Goal: Transaction & Acquisition: Purchase product/service

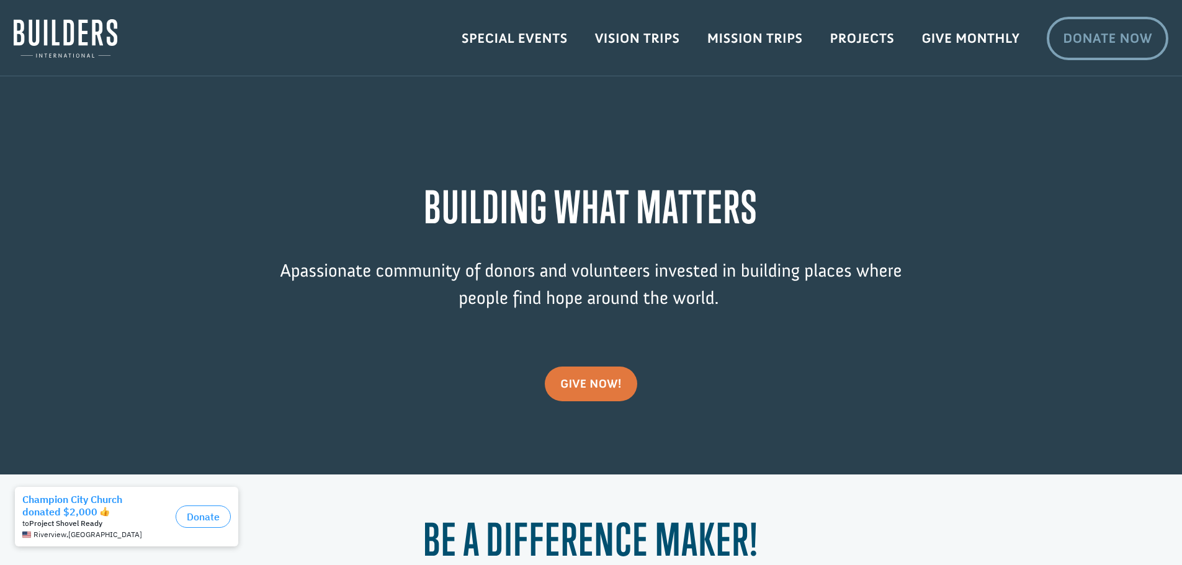
click at [1085, 39] on link "Donate Now" at bounding box center [1107, 38] width 122 height 43
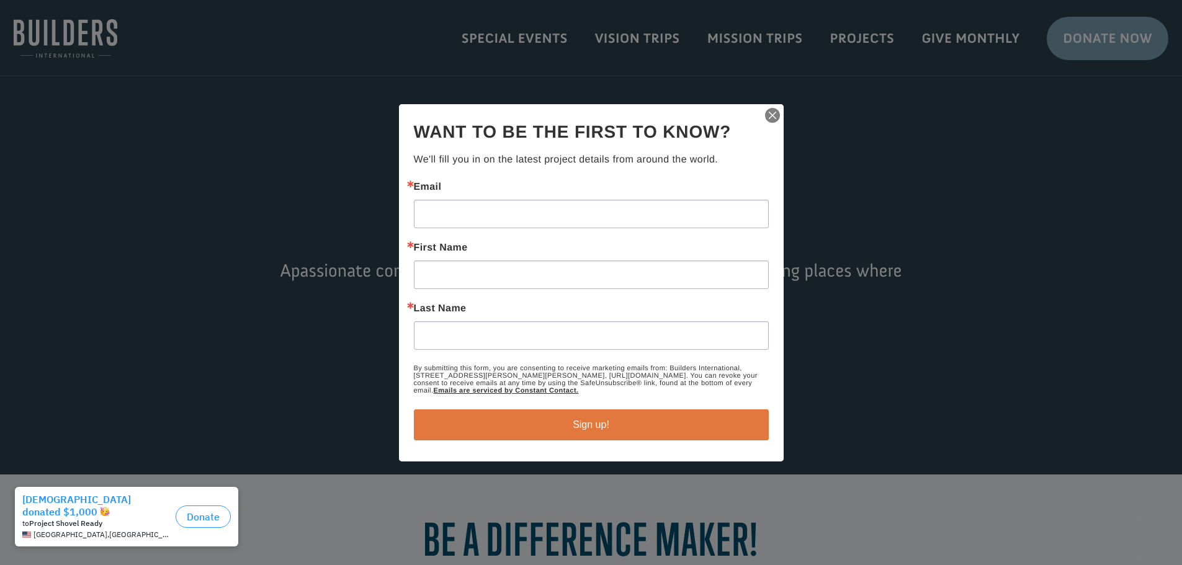
click at [781, 110] on div "Thanks for signing up! You can unsubscribe at any time using the Unsubscribe li…" at bounding box center [591, 282] width 385 height 357
click at [775, 119] on img "button" at bounding box center [772, 115] width 17 height 17
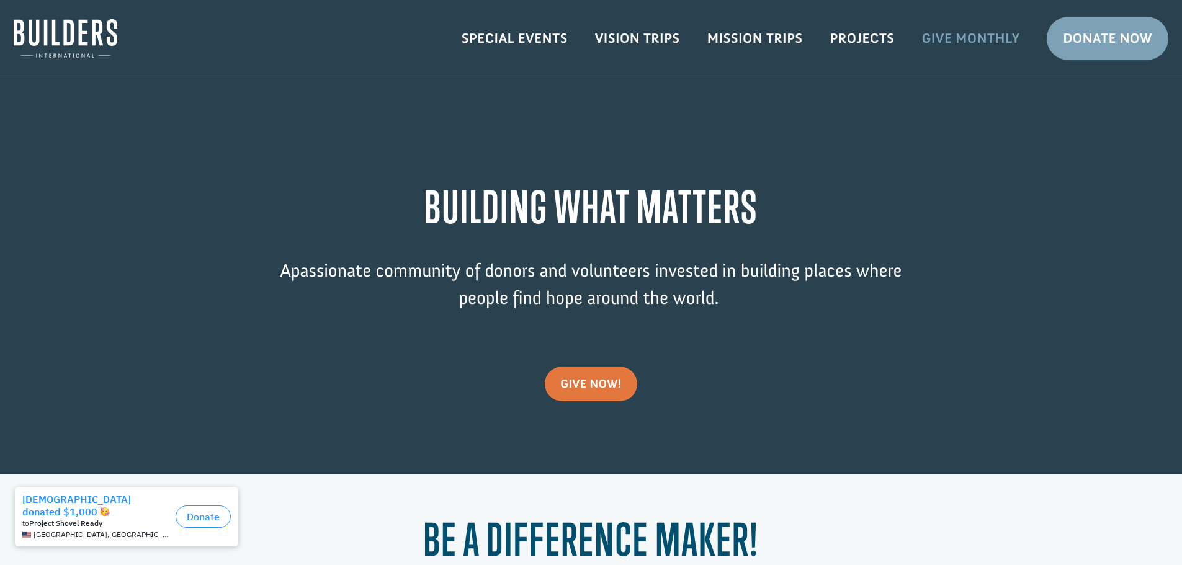
click at [961, 30] on link "Give Monthly" at bounding box center [969, 38] width 125 height 36
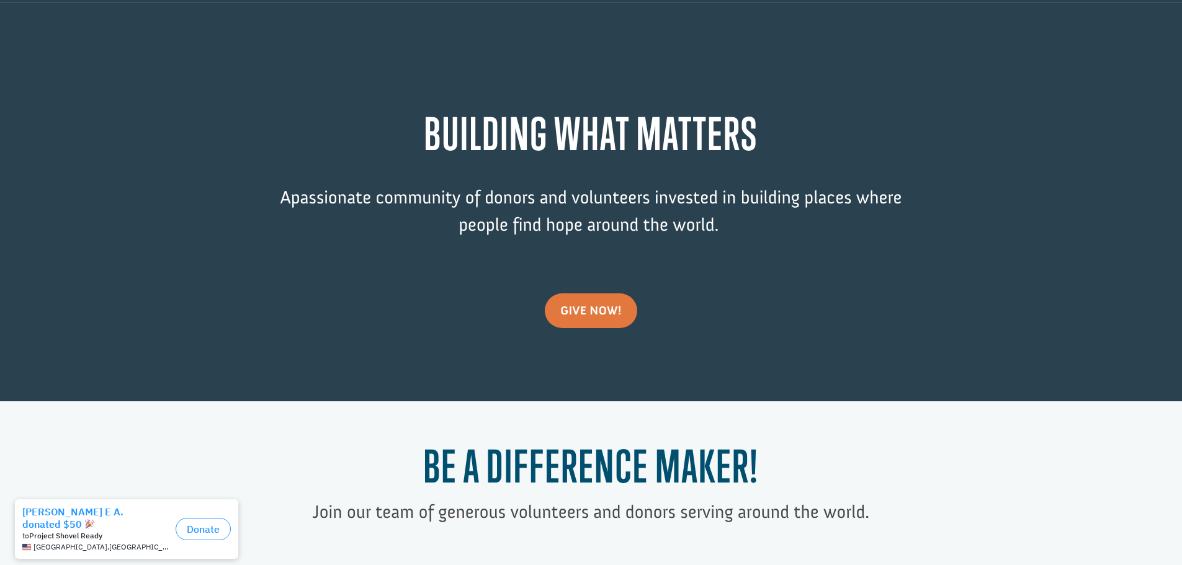
scroll to position [62, 0]
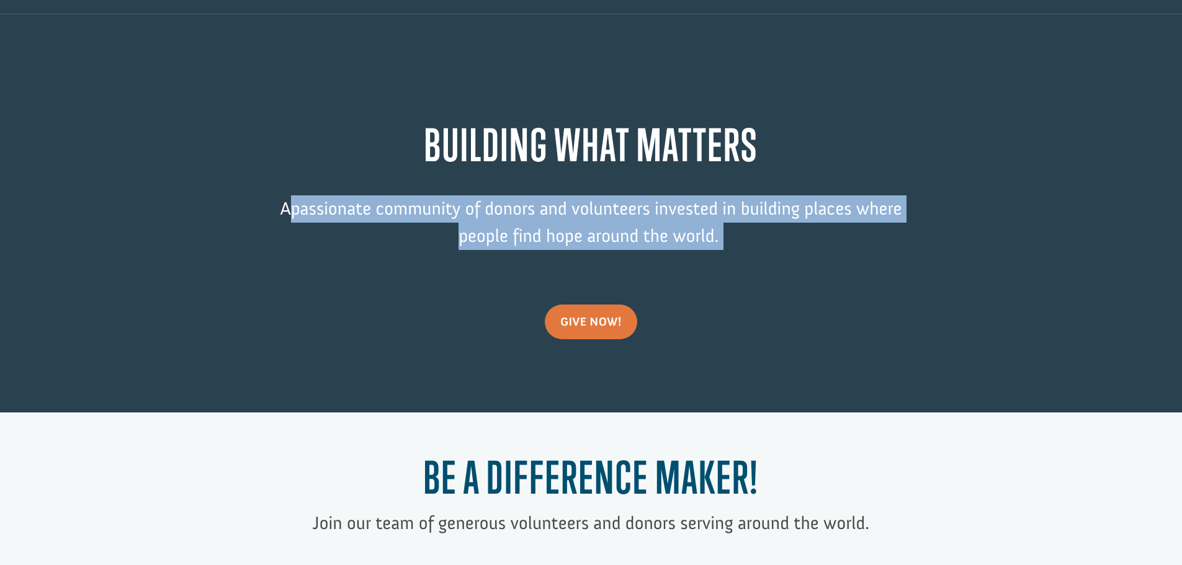
drag, startPoint x: 281, startPoint y: 208, endPoint x: 759, endPoint y: 240, distance: 478.7
click at [758, 242] on p "A passionate community of donors and volunteers invested in building places whe…" at bounding box center [591, 231] width 670 height 73
copy p "A passionate community of donors and volunteers invested in building places whe…"
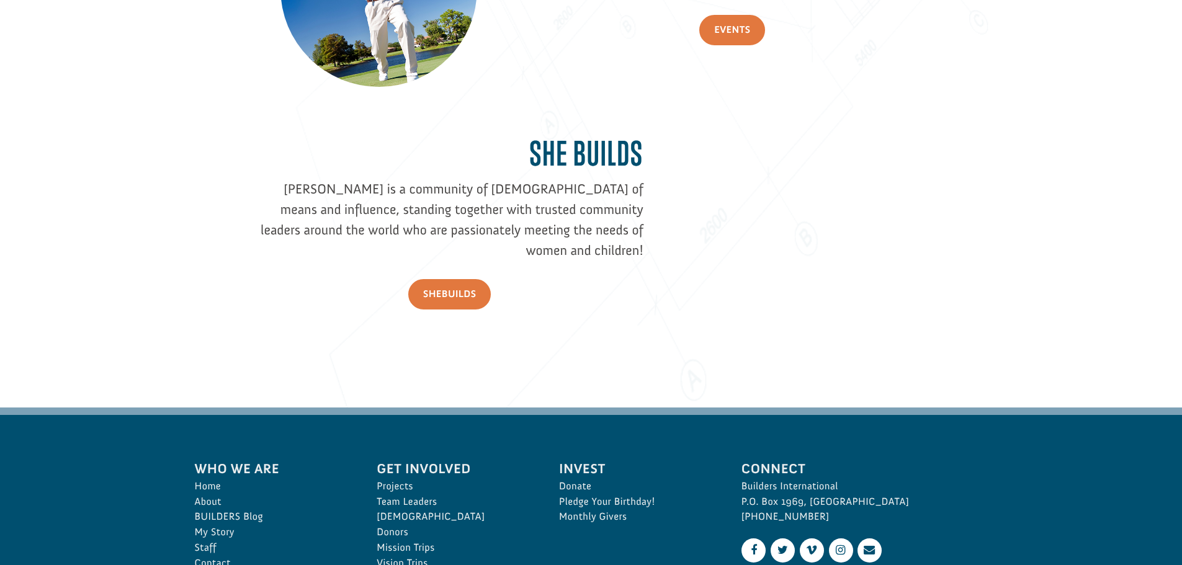
scroll to position [1862, 0]
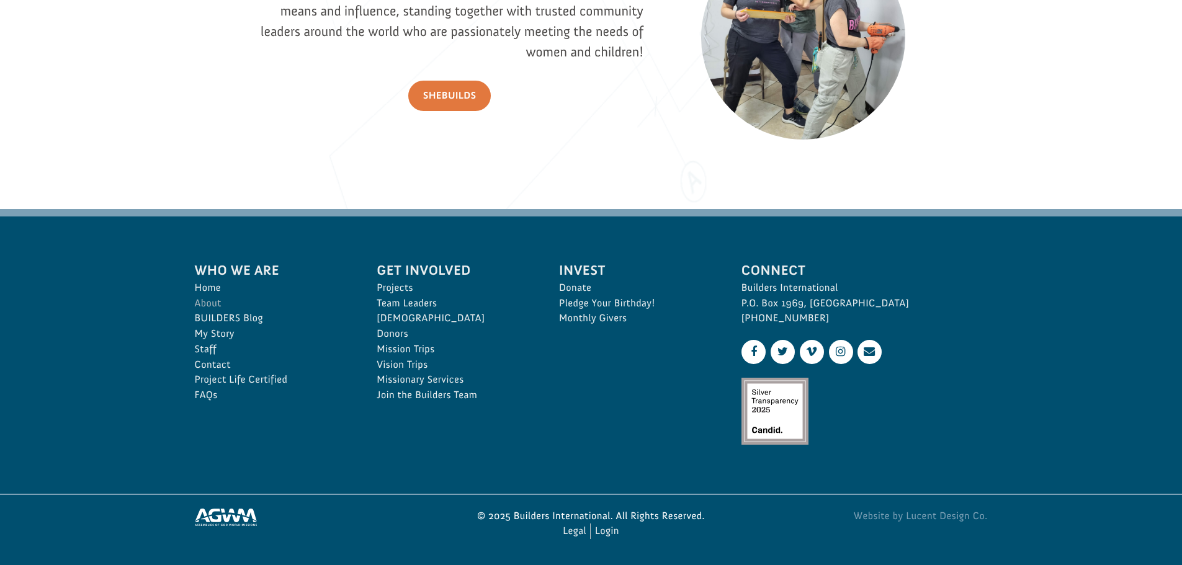
click at [212, 303] on link "About" at bounding box center [272, 304] width 155 height 16
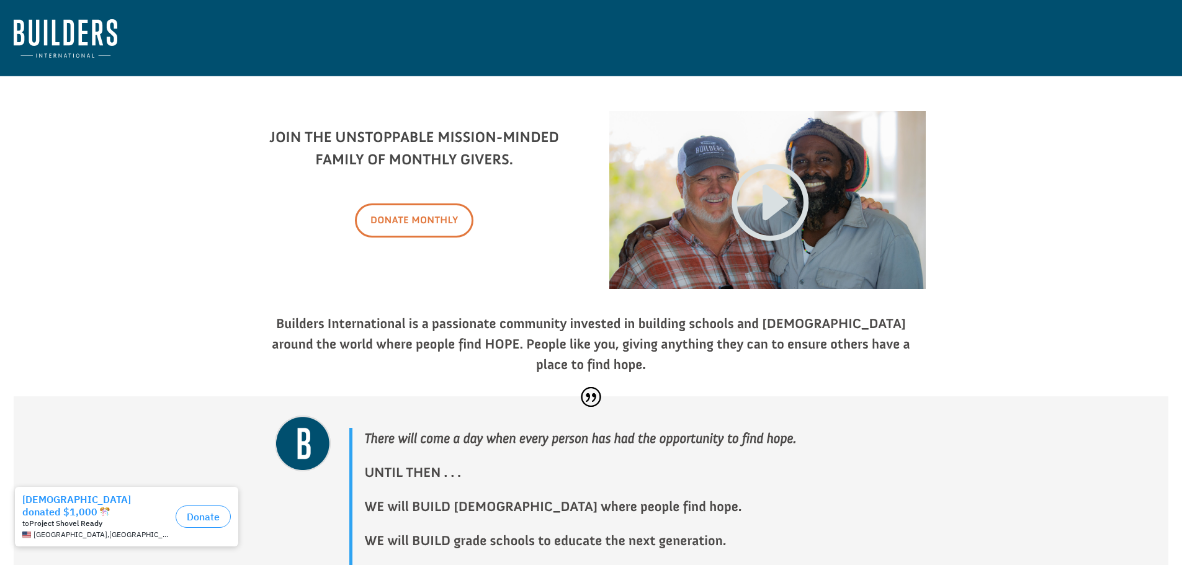
click at [398, 216] on link "Donate Monthly" at bounding box center [414, 220] width 118 height 34
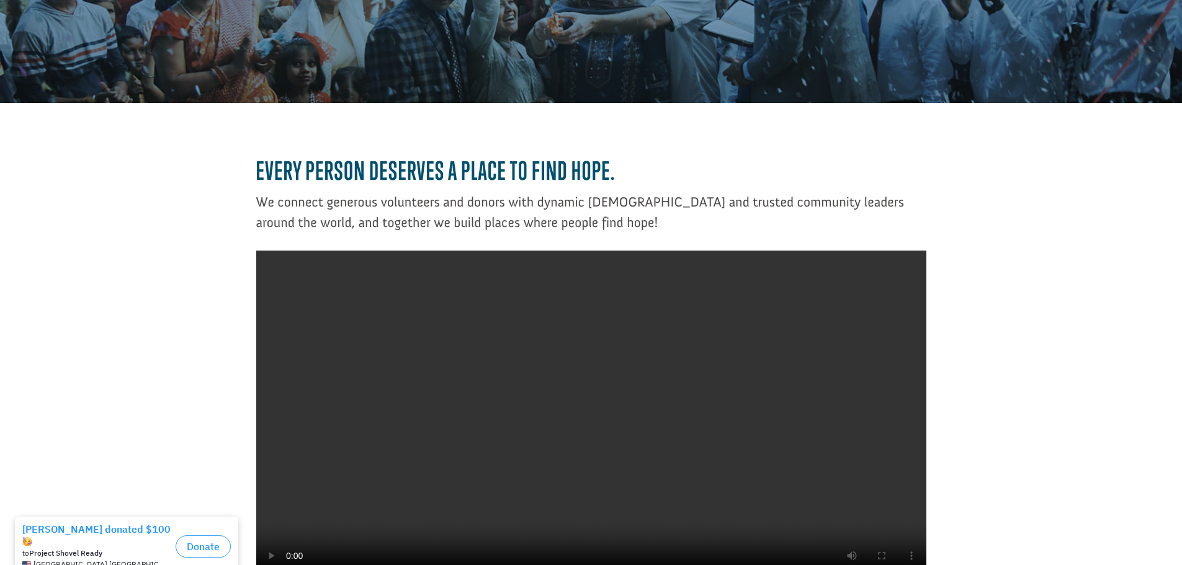
scroll to position [186, 0]
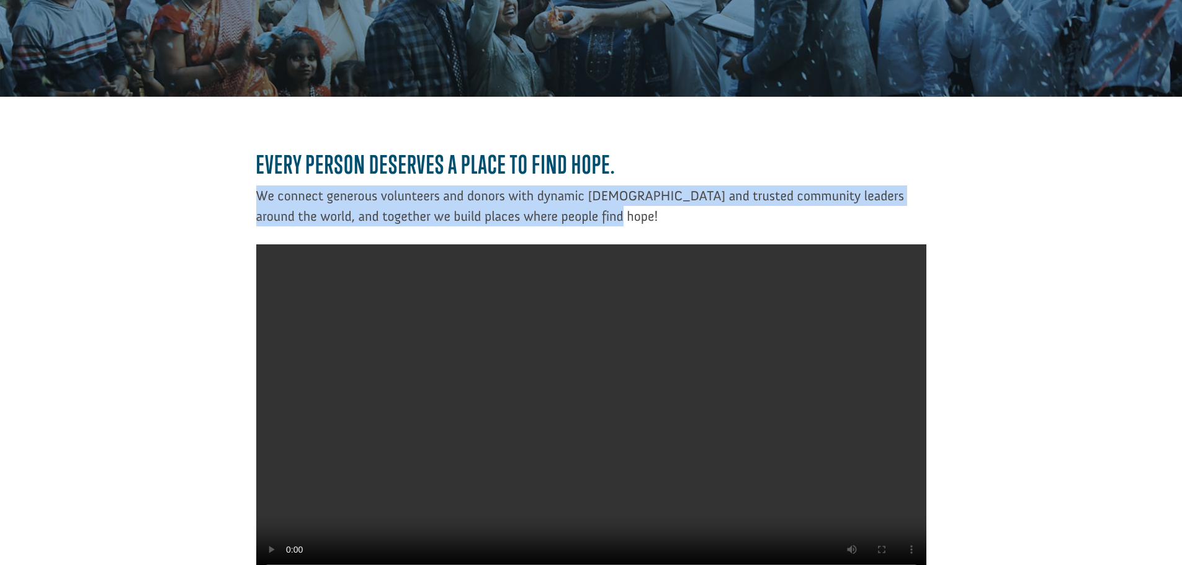
drag, startPoint x: 251, startPoint y: 191, endPoint x: 623, endPoint y: 222, distance: 372.8
copy p "We connect generous volunteers and donors with dynamic missionaries and trusted…"
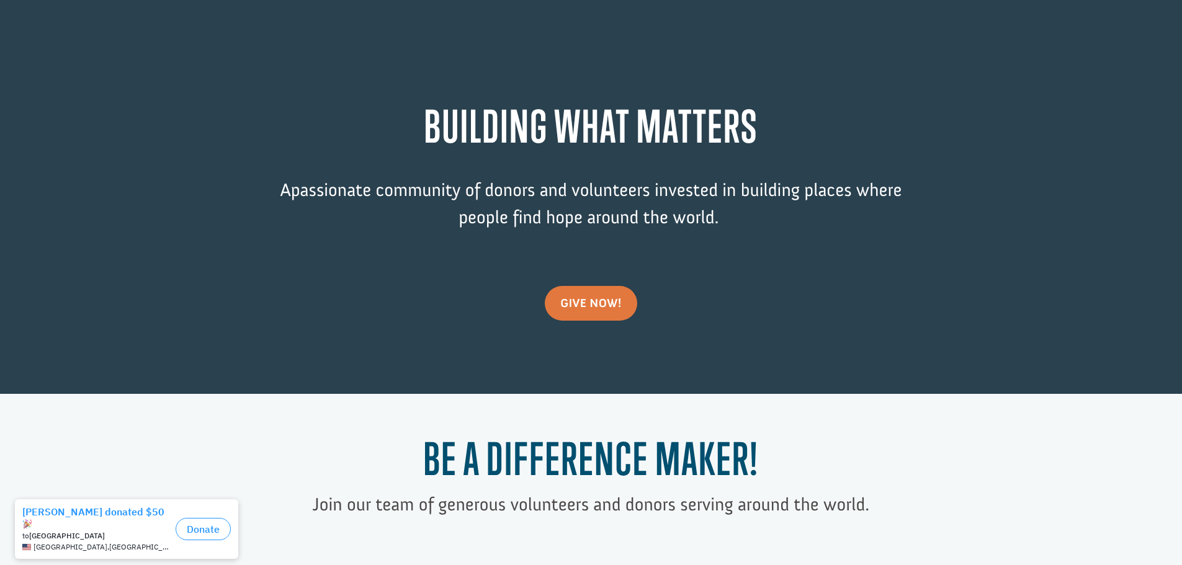
scroll to position [248, 0]
